Goal: Information Seeking & Learning: Learn about a topic

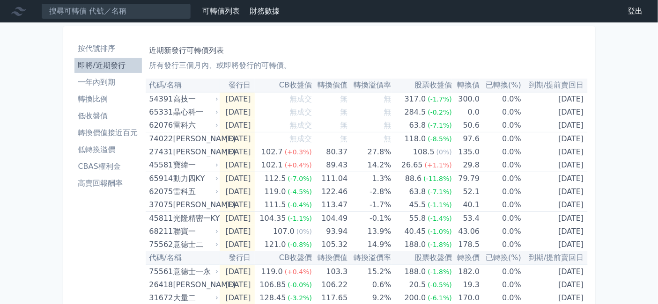
click at [74, 88] on li "一年內到期" at bounding box center [107, 82] width 67 height 11
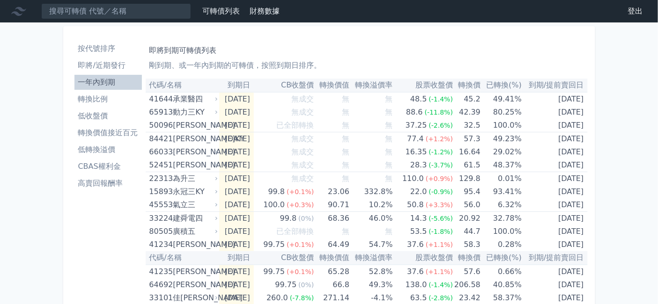
click at [74, 71] on li "即將/近期發行" at bounding box center [107, 65] width 67 height 11
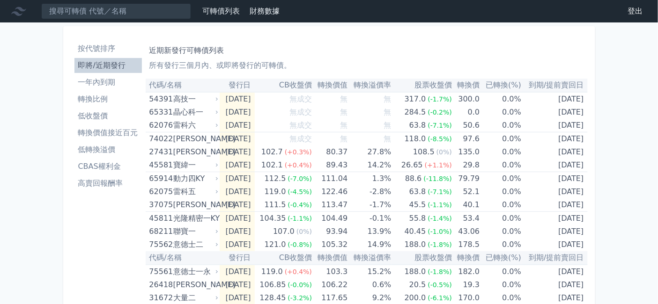
click at [74, 122] on li "低收盤價" at bounding box center [107, 116] width 67 height 11
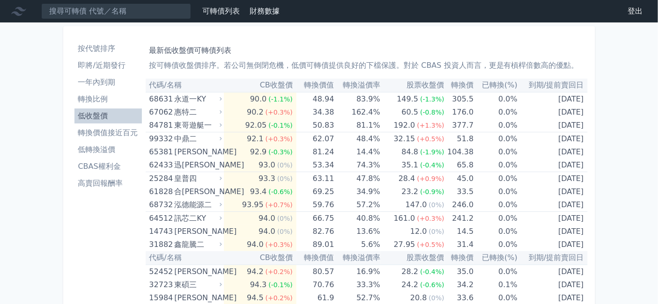
click at [74, 71] on li "即將/近期發行" at bounding box center [107, 65] width 67 height 11
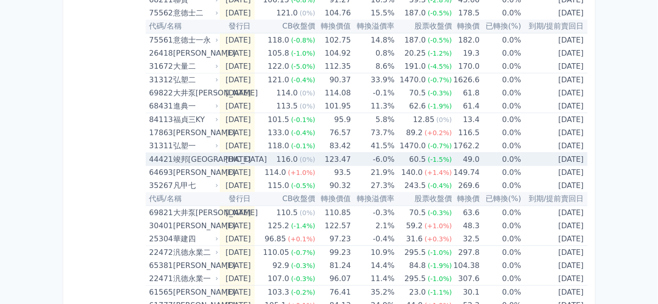
scroll to position [52, 0]
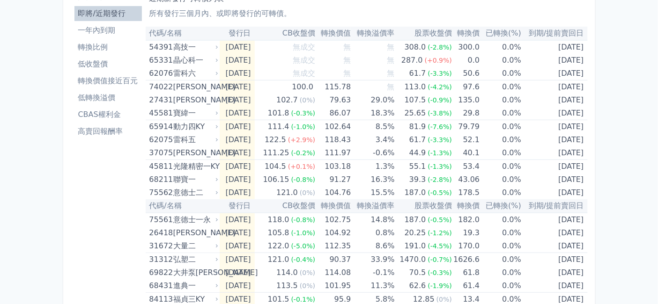
click at [74, 70] on li "低收盤價" at bounding box center [107, 64] width 67 height 11
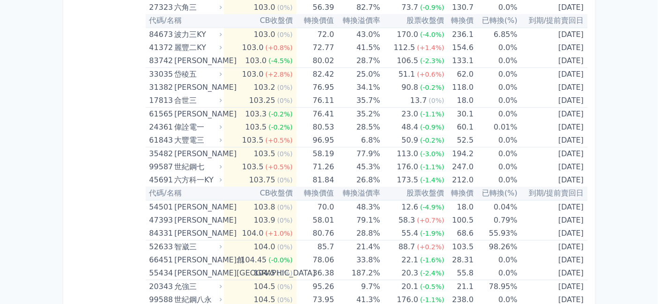
scroll to position [1978, 0]
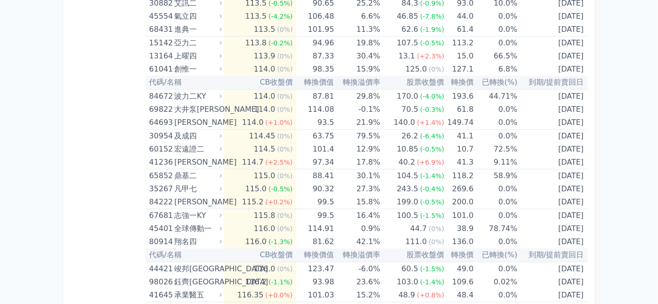
scroll to position [3331, 0]
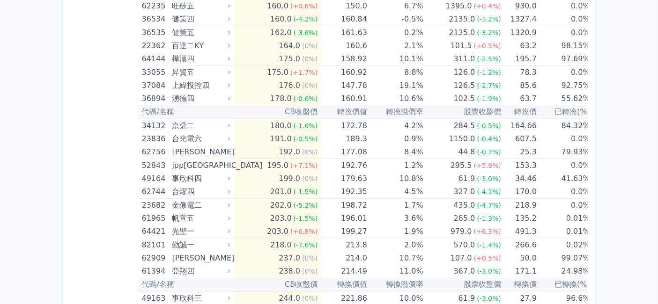
scroll to position [4944, 0]
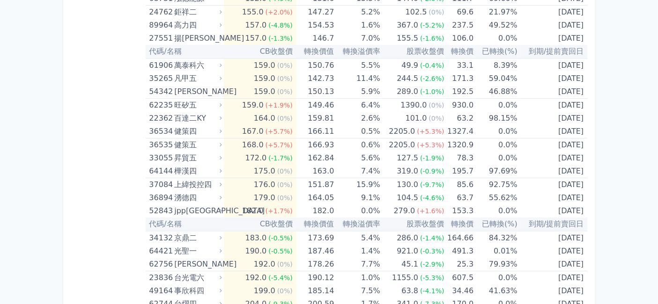
scroll to position [4528, 0]
